Goal: Find specific fact: Find specific fact

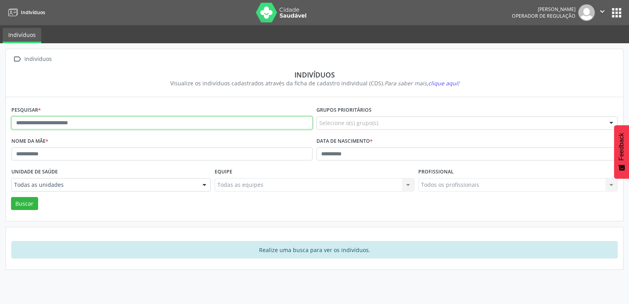
click at [96, 118] on input "text" at bounding box center [161, 122] width 301 height 13
type input "**********"
click at [11, 197] on button "Buscar" at bounding box center [24, 203] width 27 height 13
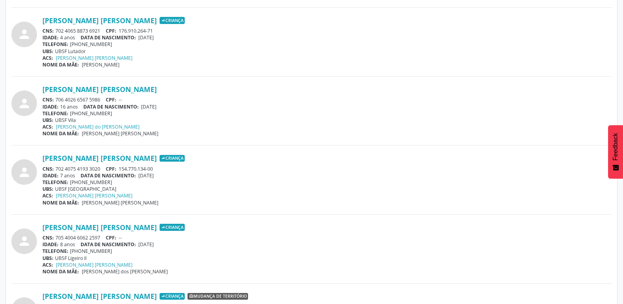
scroll to position [393, 0]
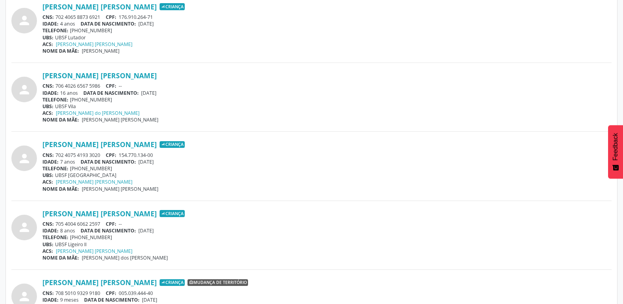
drag, startPoint x: 99, startPoint y: 158, endPoint x: 118, endPoint y: 152, distance: 19.5
click at [101, 154] on div "CNS: 702 4075 4193 3020 CPF: 154.770.134-00" at bounding box center [326, 155] width 569 height 7
click at [102, 157] on div "CNS: 702 4075 4193 3020 CPF: 154.770.134-00" at bounding box center [326, 155] width 569 height 7
drag, startPoint x: 104, startPoint y: 153, endPoint x: 57, endPoint y: 153, distance: 47.1
click at [57, 153] on div "CNS: 702 4075 4193 3020 CPF: 154.770.134-00" at bounding box center [326, 155] width 569 height 7
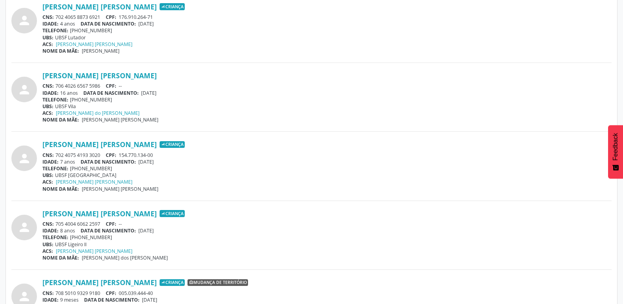
copy div "702 4075 4193 3020"
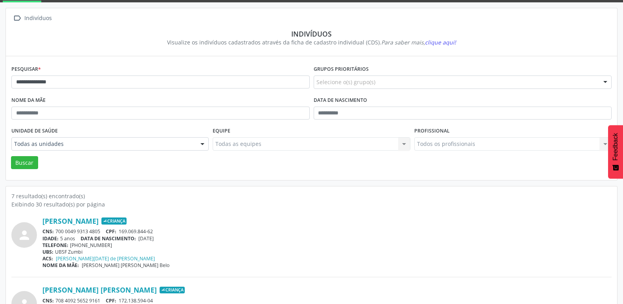
scroll to position [0, 0]
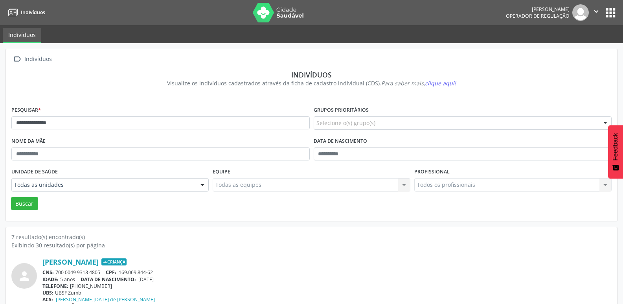
drag, startPoint x: 612, startPoint y: 13, endPoint x: 612, endPoint y: 22, distance: 9.1
click at [612, 13] on button "apps" at bounding box center [610, 13] width 14 height 14
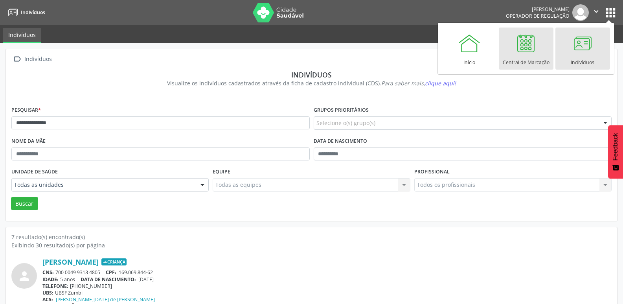
click at [530, 45] on div at bounding box center [526, 43] width 24 height 24
